Goal: Task Accomplishment & Management: Use online tool/utility

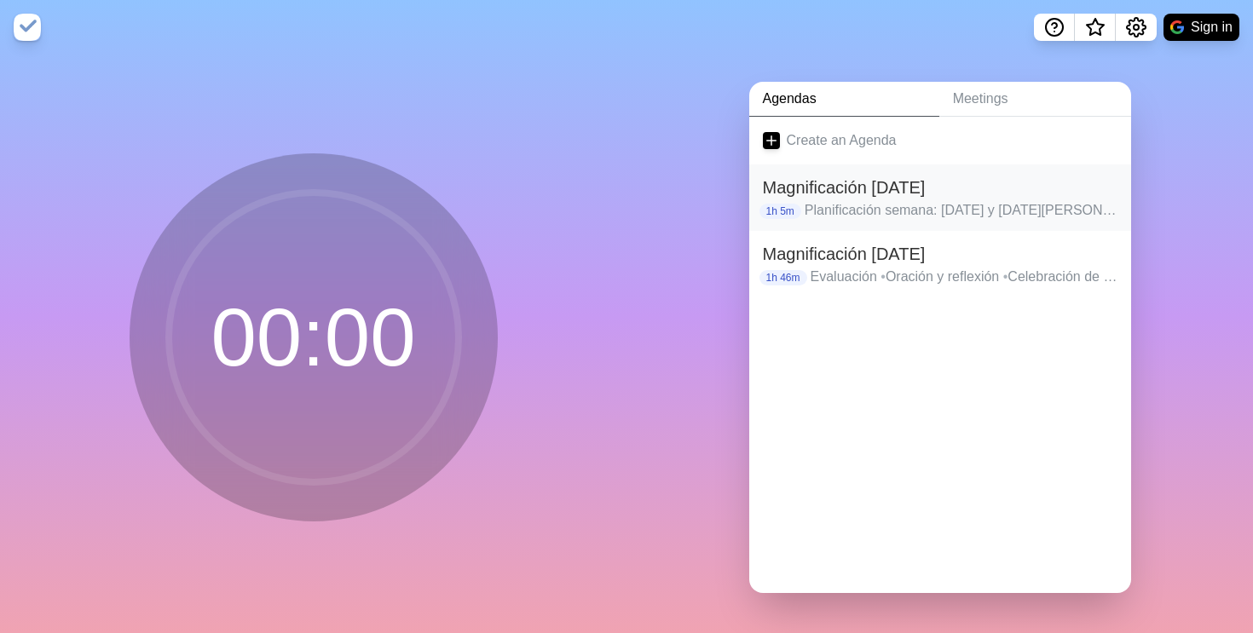
click at [1011, 183] on h2 "Magnificación [DATE]" at bounding box center [940, 188] width 355 height 26
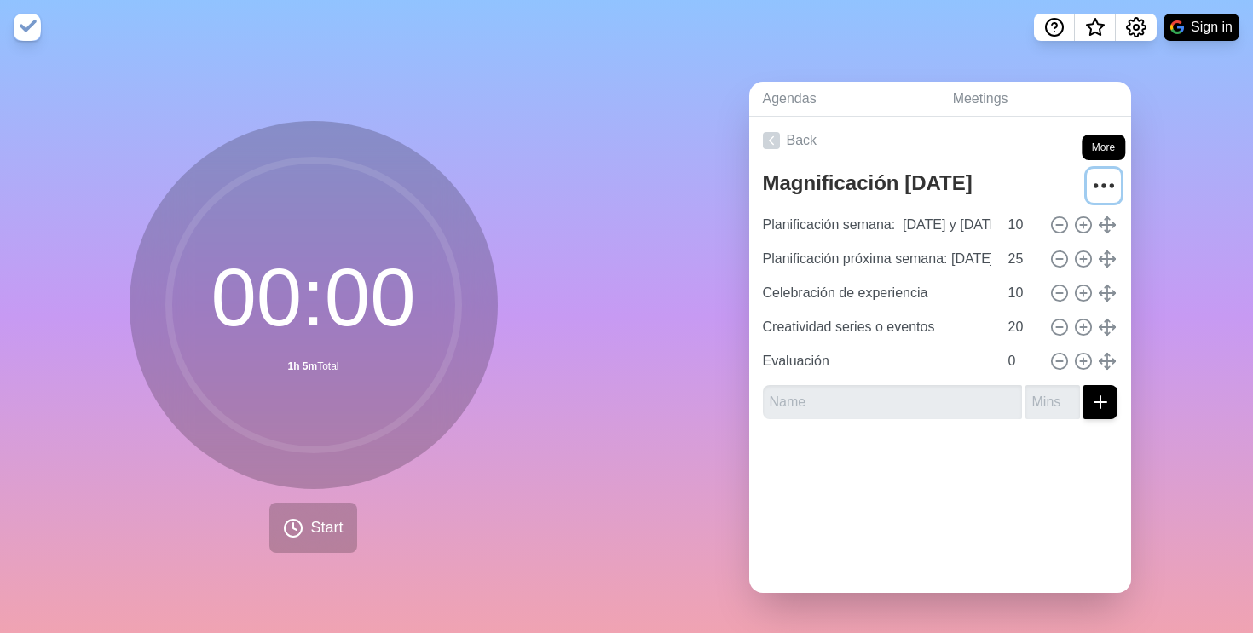
click at [1106, 187] on icon "More" at bounding box center [1103, 185] width 27 height 27
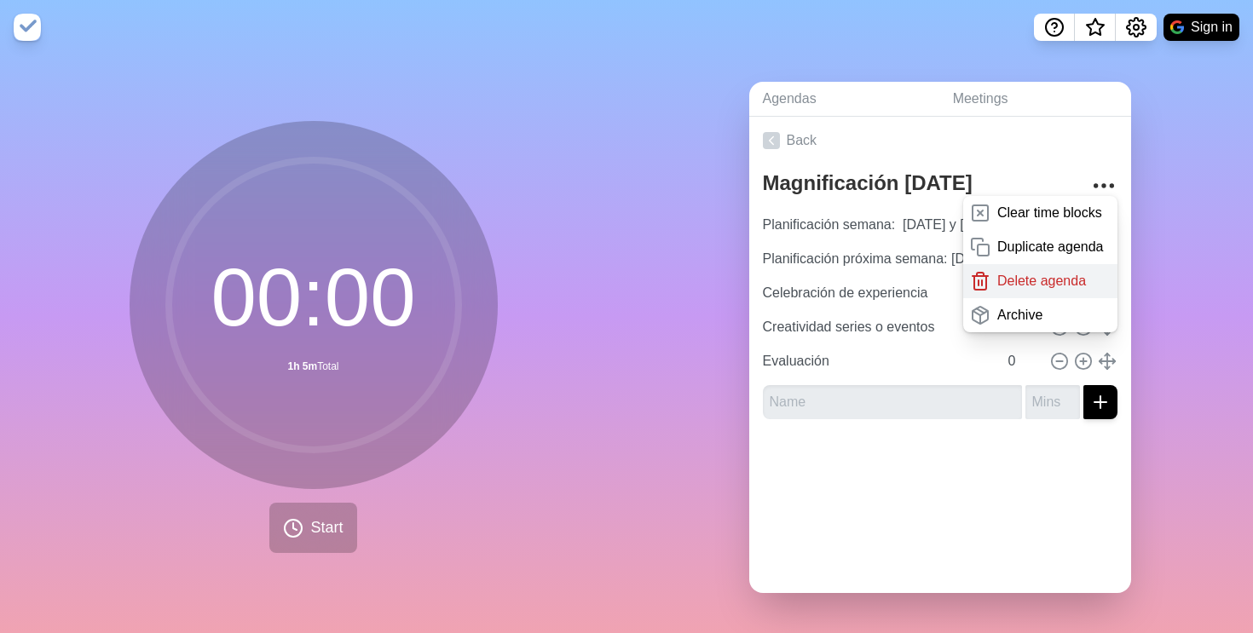
click at [1035, 281] on p "Delete agenda" at bounding box center [1041, 281] width 89 height 20
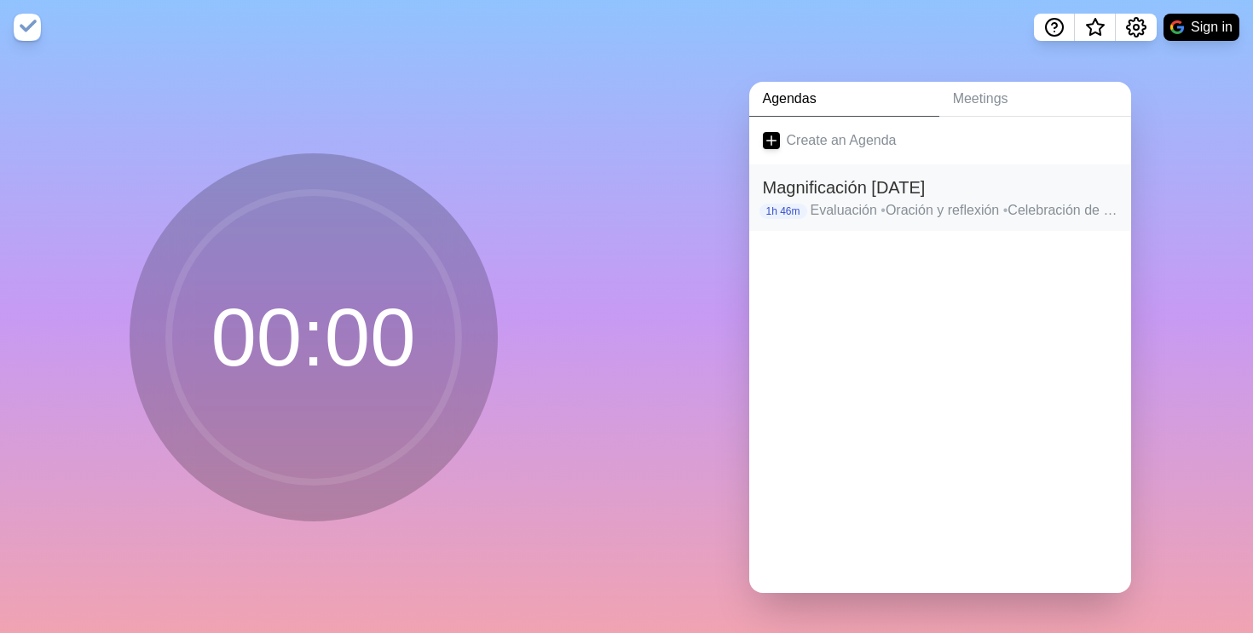
click at [852, 191] on h2 "Magnificación [DATE]" at bounding box center [940, 188] width 355 height 26
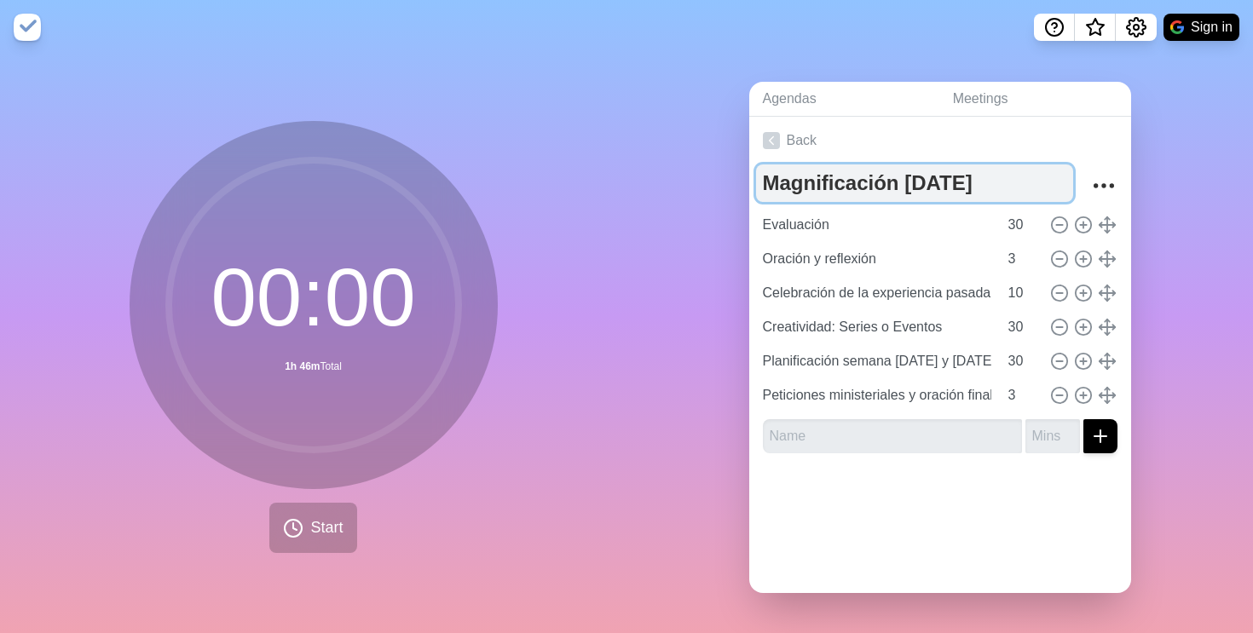
click at [1002, 187] on textarea "Magnificación [DATE]" at bounding box center [914, 184] width 317 height 38
type textarea "Magnificación [DATE]"
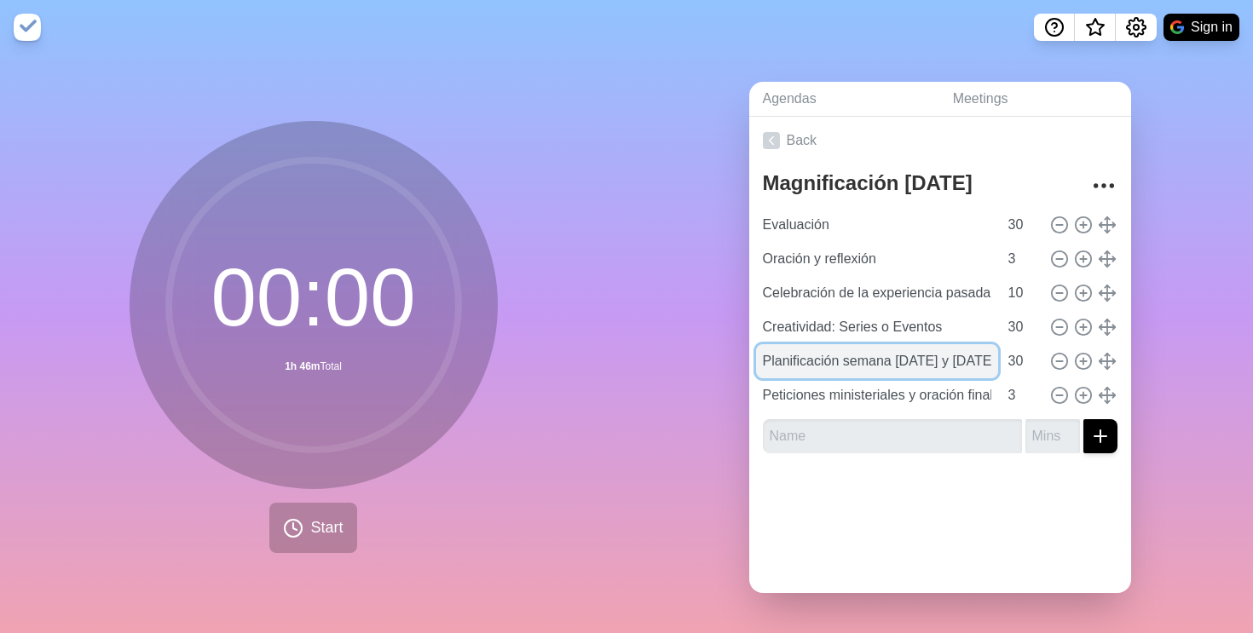
click at [915, 360] on input "Planificación semana [DATE] y [DATE][PERSON_NAME]" at bounding box center [877, 361] width 242 height 34
click at [908, 360] on input "Planificación semana [DATE] y [DATE][PERSON_NAME]" at bounding box center [877, 361] width 242 height 34
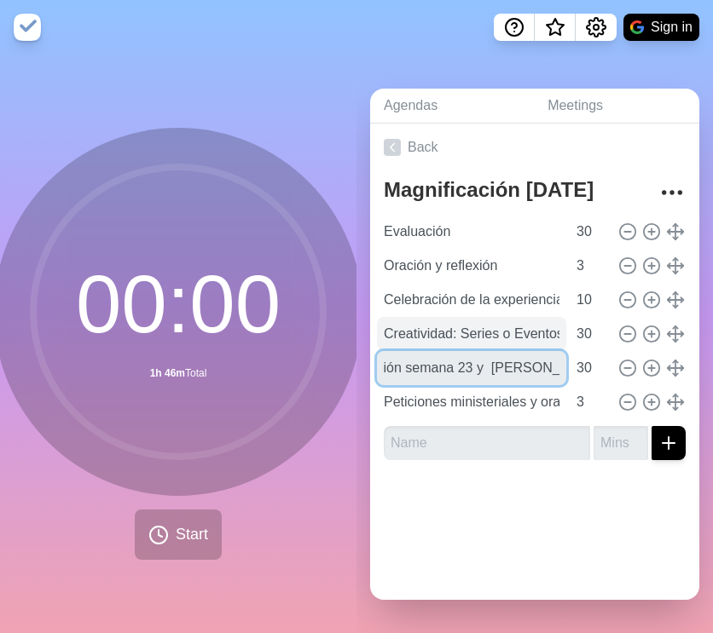
scroll to position [0, 53]
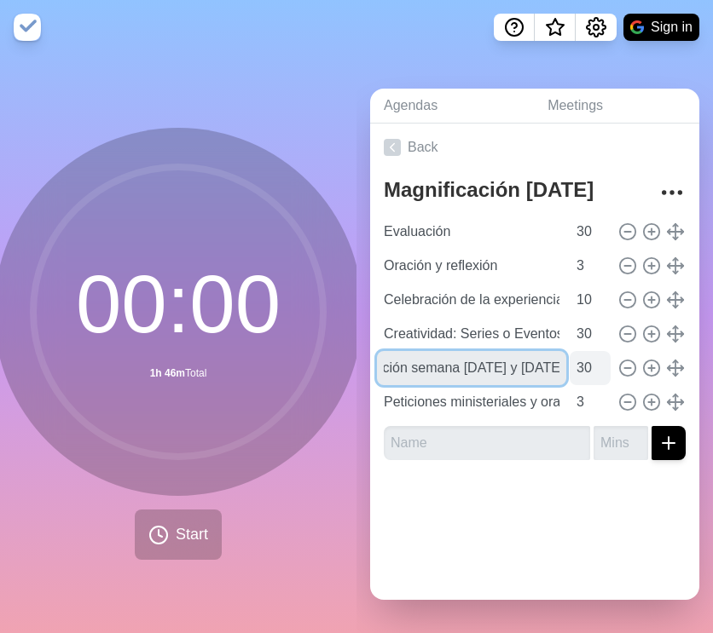
type input "Planificación semana [DATE] y [DATE][PERSON_NAME]"
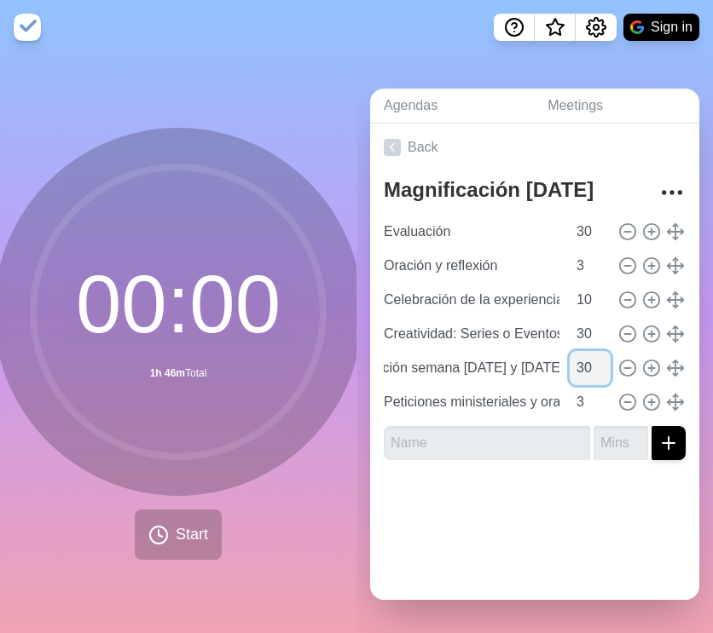
scroll to position [0, 0]
click at [589, 363] on input "30" at bounding box center [589, 368] width 41 height 34
type input "3"
type input "33"
click at [610, 505] on div at bounding box center [534, 508] width 329 height 68
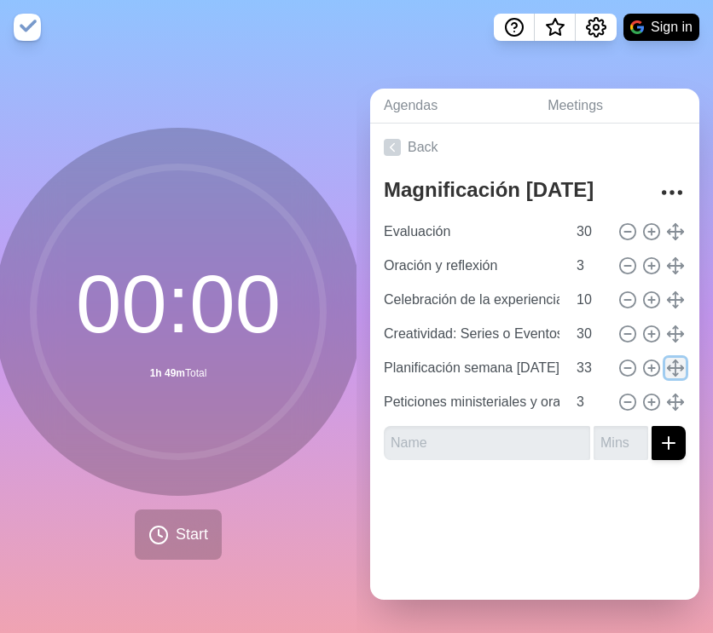
click at [675, 364] on line at bounding box center [675, 367] width 0 height 15
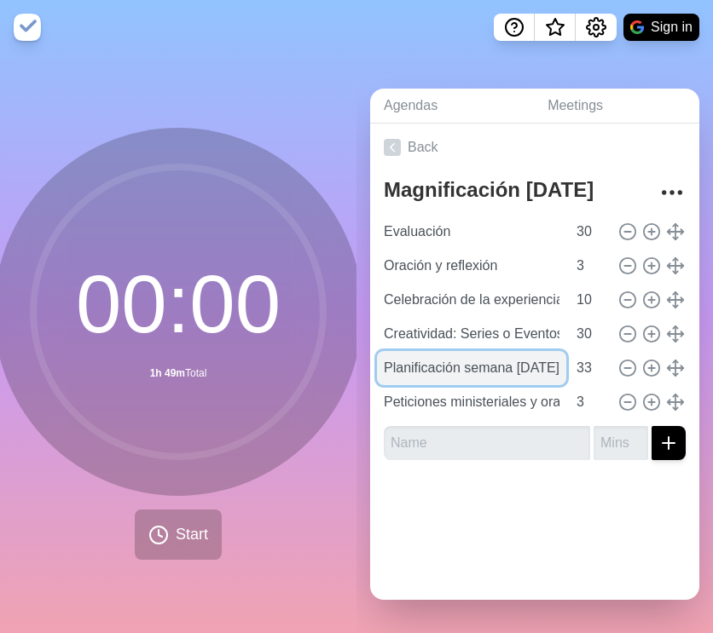
click at [499, 367] on input "Planificación semana [DATE] y [DATE][PERSON_NAME]" at bounding box center [471, 368] width 189 height 34
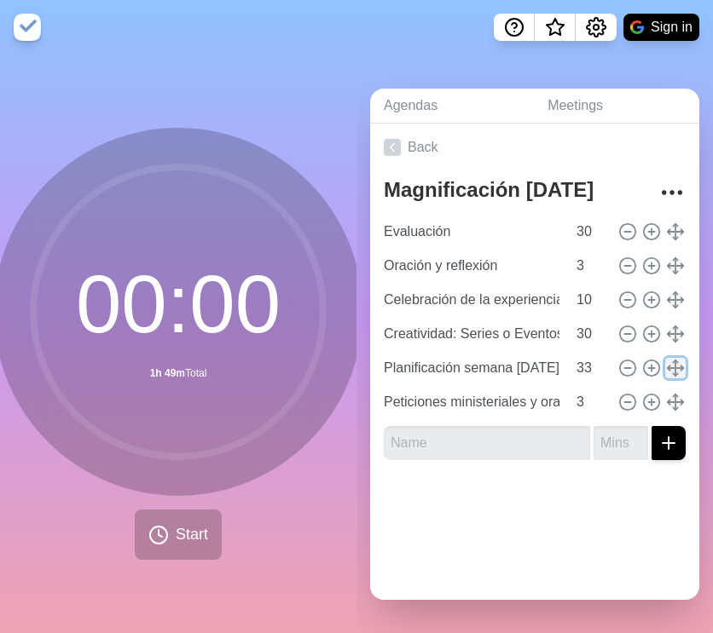
click at [675, 373] on line at bounding box center [675, 367] width 0 height 15
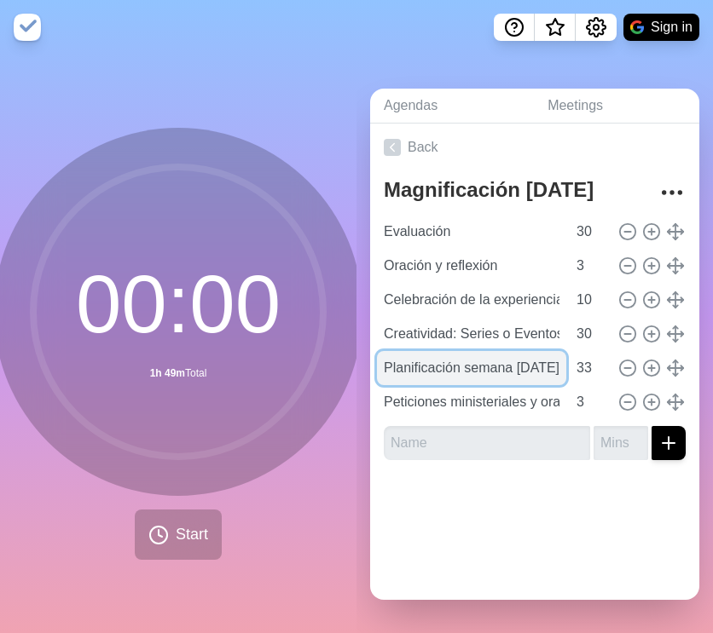
click at [411, 361] on input "Planificación semana [DATE] y [DATE][PERSON_NAME]" at bounding box center [471, 368] width 189 height 34
drag, startPoint x: 382, startPoint y: 365, endPoint x: 556, endPoint y: 378, distance: 174.4
click at [556, 378] on input "Planificación semana [DATE] y [DATE][PERSON_NAME]" at bounding box center [471, 368] width 189 height 34
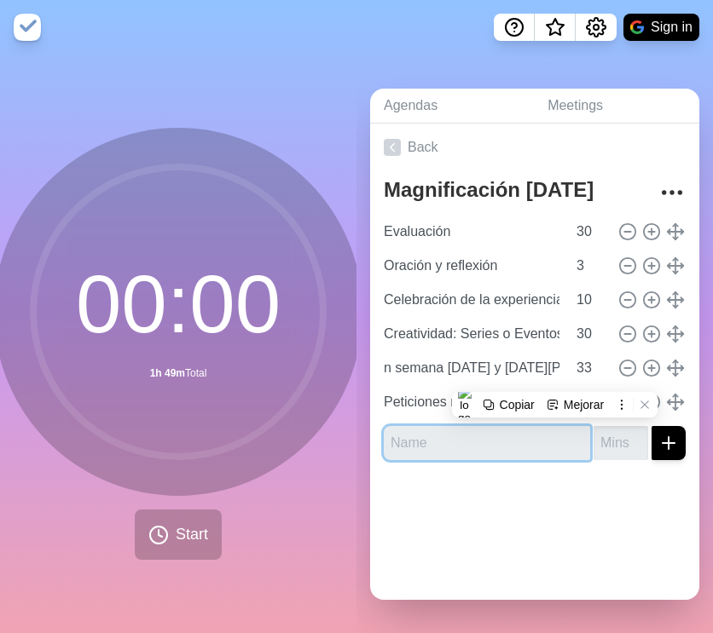
scroll to position [0, 0]
click at [480, 453] on input "text" at bounding box center [487, 443] width 206 height 34
paste input "Planificación semana [DATE] y [DATE][PERSON_NAME]"
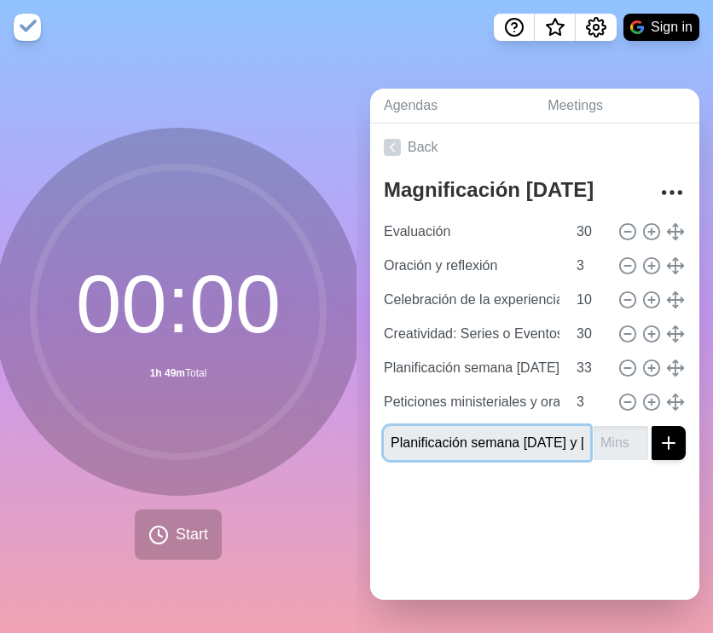
scroll to position [0, 52]
click at [486, 442] on input "Planificación semana [DATE] y [DATE][PERSON_NAME]" at bounding box center [487, 443] width 206 height 34
type input "Planificación semana [DATE] y [DATE][PERSON_NAME]"
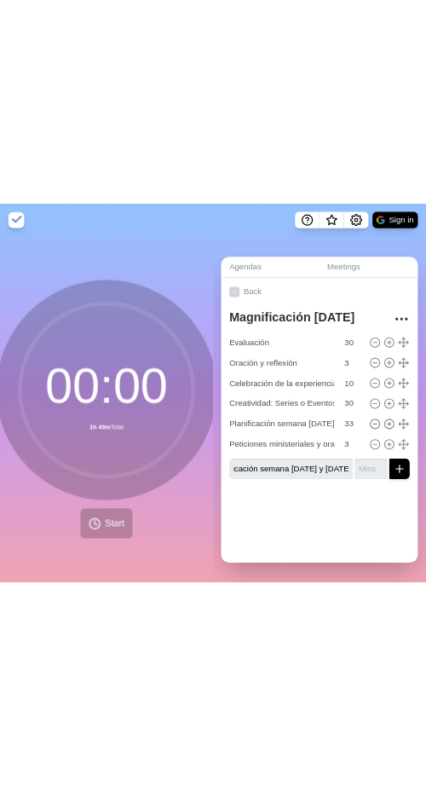
scroll to position [0, 0]
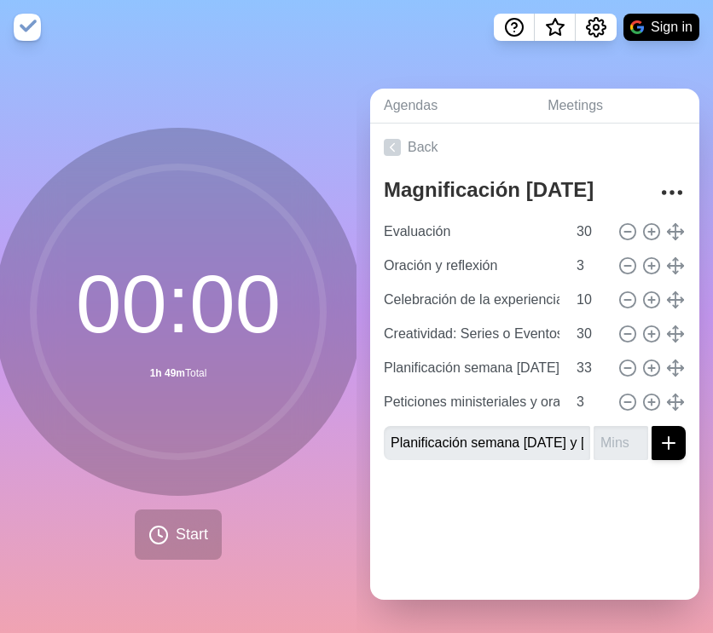
click at [537, 485] on div at bounding box center [534, 508] width 329 height 68
click at [621, 445] on input "number" at bounding box center [620, 443] width 55 height 34
click at [590, 374] on input "33" at bounding box center [589, 368] width 41 height 34
type input "3"
type input "40"
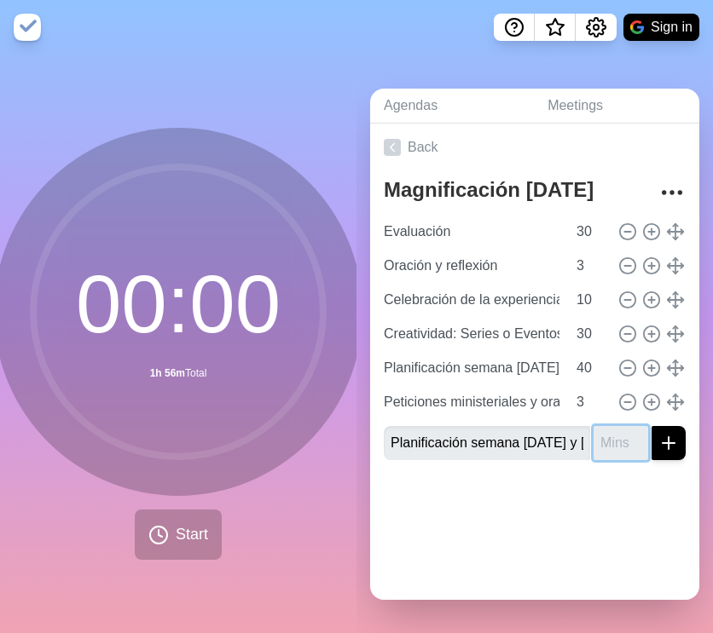
click at [617, 450] on input "number" at bounding box center [620, 443] width 55 height 34
type input "30"
click at [567, 507] on div at bounding box center [534, 508] width 329 height 68
click at [556, 514] on div at bounding box center [534, 508] width 329 height 68
click at [575, 516] on div at bounding box center [534, 508] width 329 height 68
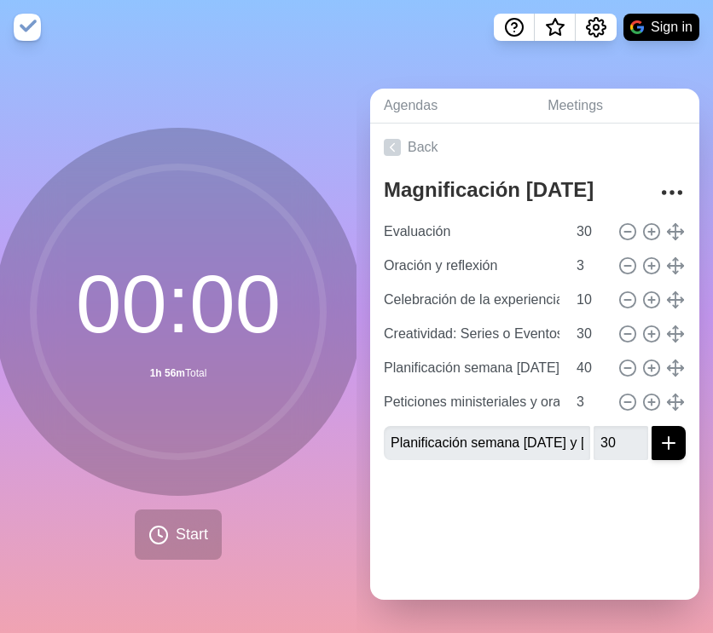
click at [574, 522] on div at bounding box center [534, 508] width 329 height 68
click at [673, 446] on icon "submit" at bounding box center [668, 443] width 20 height 20
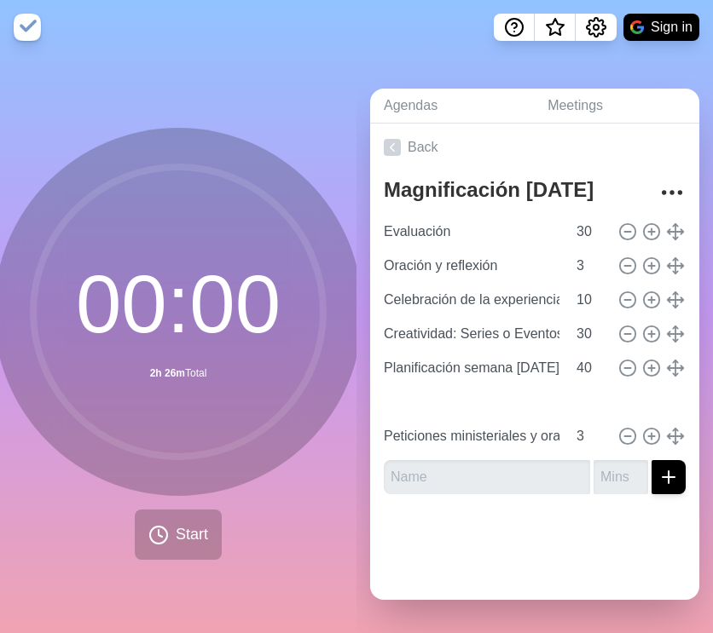
type input "Planificación semana [DATE] y [DATE][PERSON_NAME]"
type input "30"
type input "Peticiones ministeriales y oración final"
type input "3"
drag, startPoint x: 674, startPoint y: 440, endPoint x: 32, endPoint y: 615, distance: 666.3
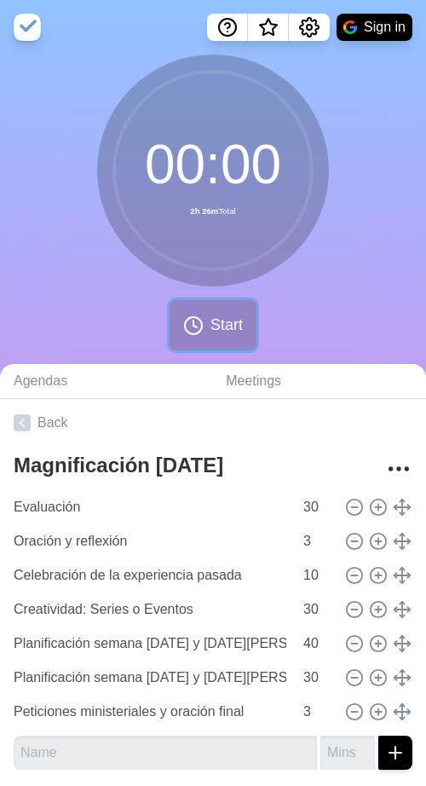
click at [223, 317] on span "Start" at bounding box center [227, 325] width 32 height 23
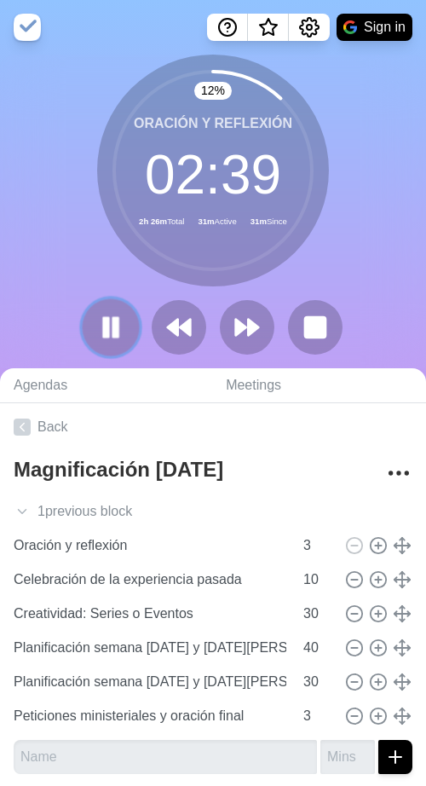
click at [110, 332] on icon at bounding box center [110, 327] width 29 height 29
click at [189, 328] on polygon at bounding box center [185, 327] width 11 height 17
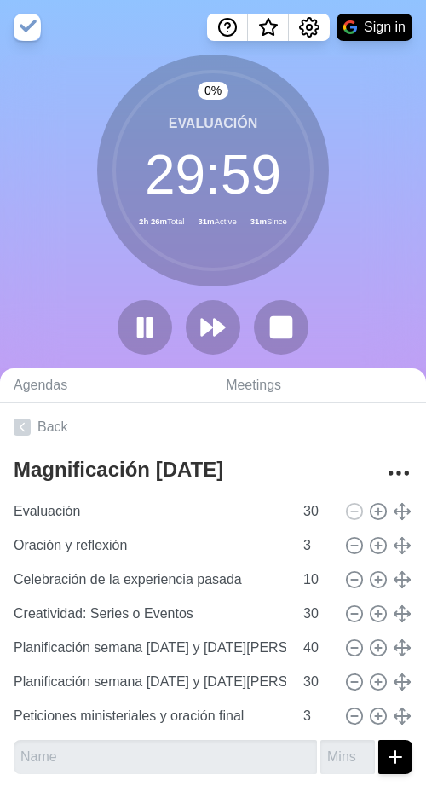
click at [251, 325] on div at bounding box center [213, 327] width 205 height 55
click at [214, 325] on polygon at bounding box center [219, 327] width 11 height 17
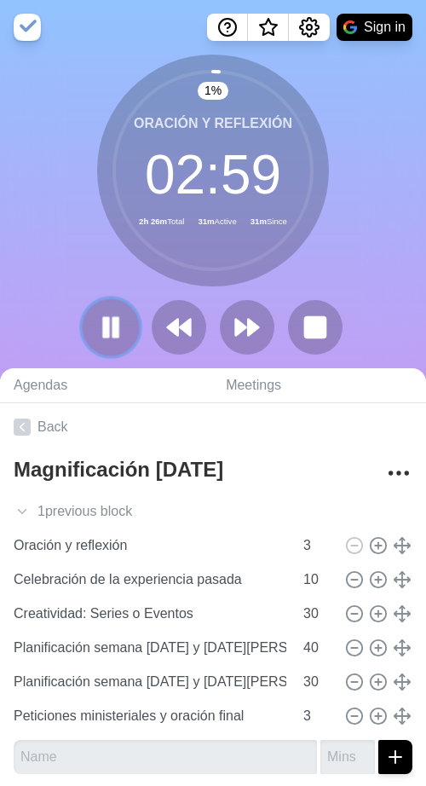
click at [115, 316] on icon at bounding box center [110, 327] width 29 height 29
click at [105, 326] on polygon at bounding box center [110, 326] width 17 height 21
